Goal: Transaction & Acquisition: Obtain resource

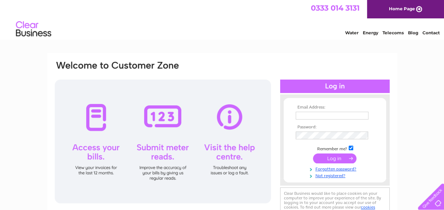
drag, startPoint x: 304, startPoint y: 114, endPoint x: 313, endPoint y: 109, distance: 10.1
click at [304, 114] on input "text" at bounding box center [332, 116] width 73 height 8
type input "sales@sandpoint-marina.co.uk"
click at [313, 153] on input "submit" at bounding box center [334, 158] width 43 height 10
click at [325, 156] on input "submit" at bounding box center [334, 158] width 43 height 10
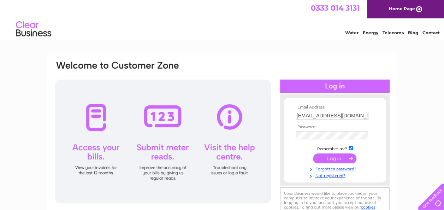
click at [333, 160] on input "submit" at bounding box center [334, 158] width 43 height 10
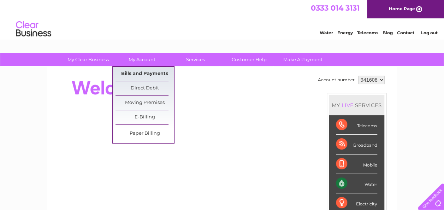
click at [147, 73] on link "Bills and Payments" at bounding box center [145, 74] width 58 height 14
click at [144, 72] on link "Bills and Payments" at bounding box center [145, 74] width 58 height 14
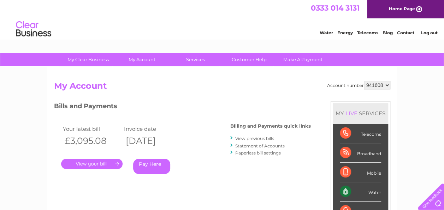
click at [89, 164] on link "." at bounding box center [92, 164] width 62 height 10
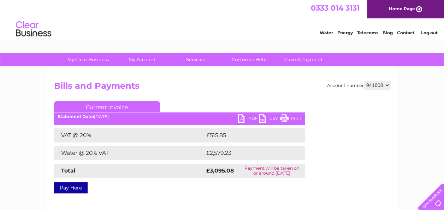
click at [241, 119] on link "PDF" at bounding box center [248, 119] width 21 height 10
click at [240, 116] on link "PDF" at bounding box center [248, 119] width 21 height 10
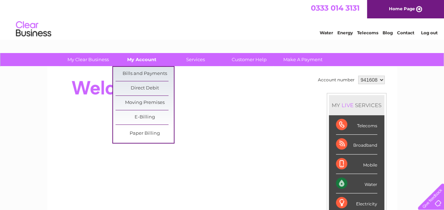
click at [149, 58] on link "My Account" at bounding box center [142, 59] width 58 height 13
click at [150, 71] on link "Bills and Payments" at bounding box center [145, 74] width 58 height 14
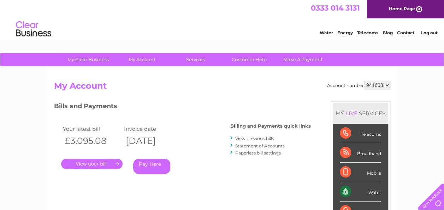
click at [89, 163] on link "." at bounding box center [92, 164] width 62 height 10
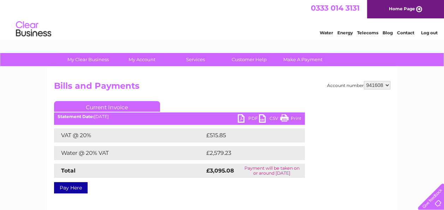
click at [245, 117] on link "PDF" at bounding box center [248, 119] width 21 height 10
click at [247, 118] on link "PDF" at bounding box center [248, 119] width 21 height 10
click at [240, 117] on link "PDF" at bounding box center [248, 119] width 21 height 10
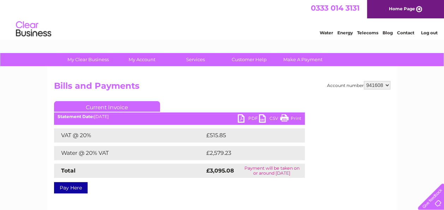
click at [240, 117] on link "PDF" at bounding box center [248, 119] width 21 height 10
click at [243, 116] on link "PDF" at bounding box center [248, 119] width 21 height 10
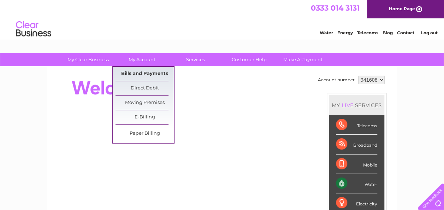
click at [141, 71] on link "Bills and Payments" at bounding box center [145, 74] width 58 height 14
